Goal: Obtain resource: Download file/media

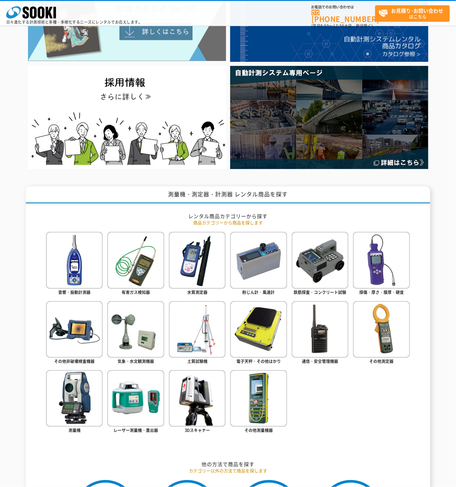
scroll to position [90, 0]
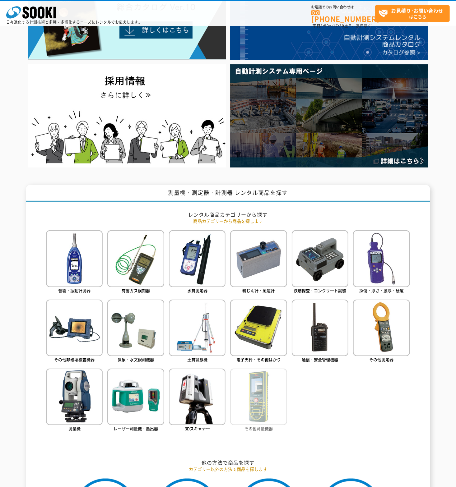
click at [263, 410] on img at bounding box center [258, 397] width 57 height 57
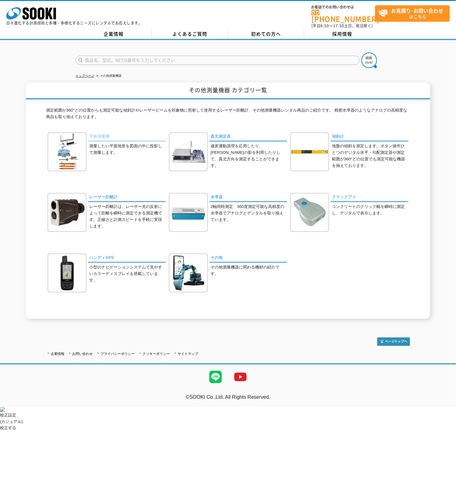
click at [94, 135] on link "平板測量機" at bounding box center [127, 136] width 78 height 9
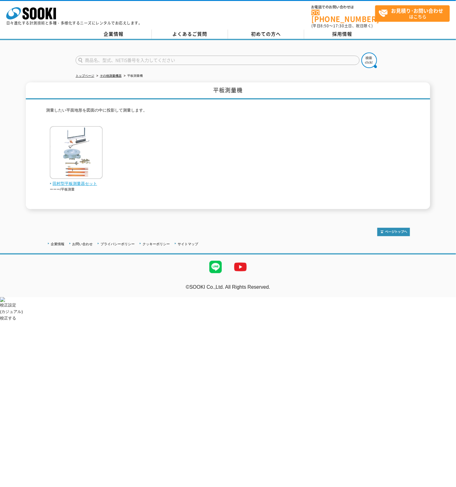
click at [77, 181] on span "田村型平板測量器セット" at bounding box center [76, 184] width 53 height 7
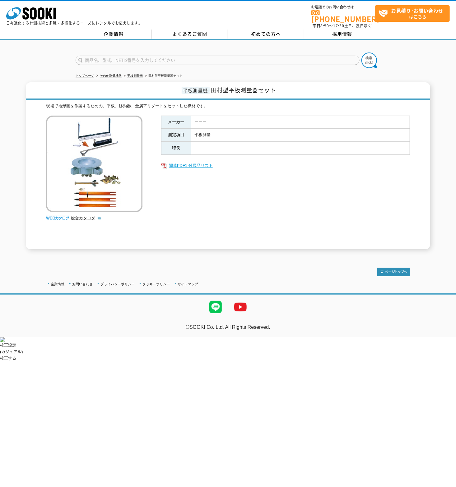
click at [192, 162] on link "関連PDF1 付属品リスト" at bounding box center [285, 166] width 249 height 8
click at [189, 162] on link "関連PDF1 付属品リスト" at bounding box center [285, 166] width 249 height 8
